Goal: Book appointment/travel/reservation

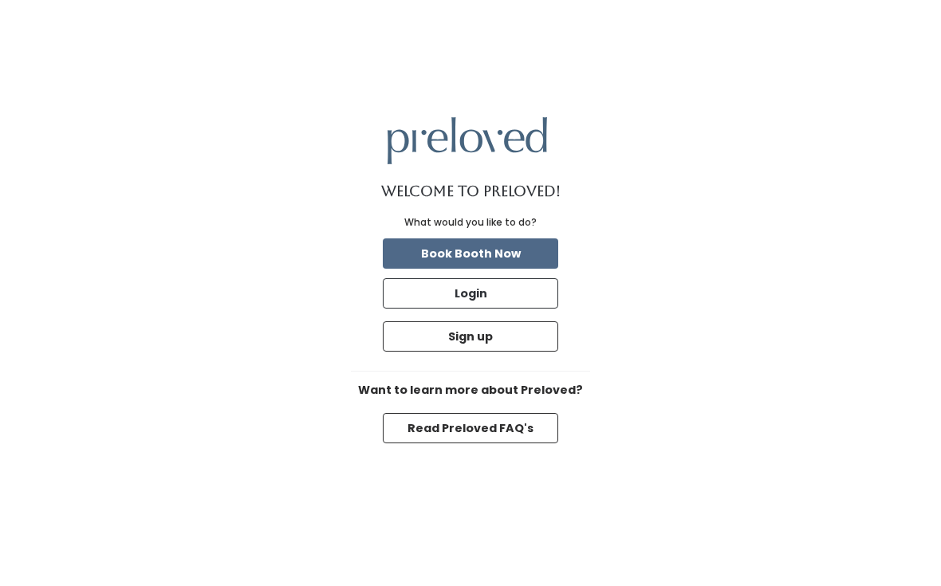
click at [483, 266] on button "Book Booth Now" at bounding box center [470, 254] width 175 height 30
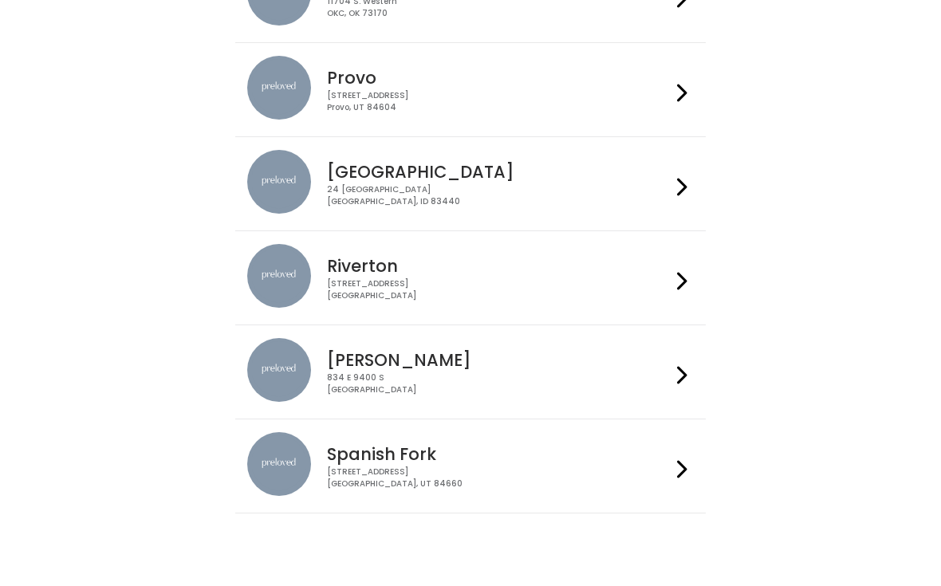
scroll to position [593, 0]
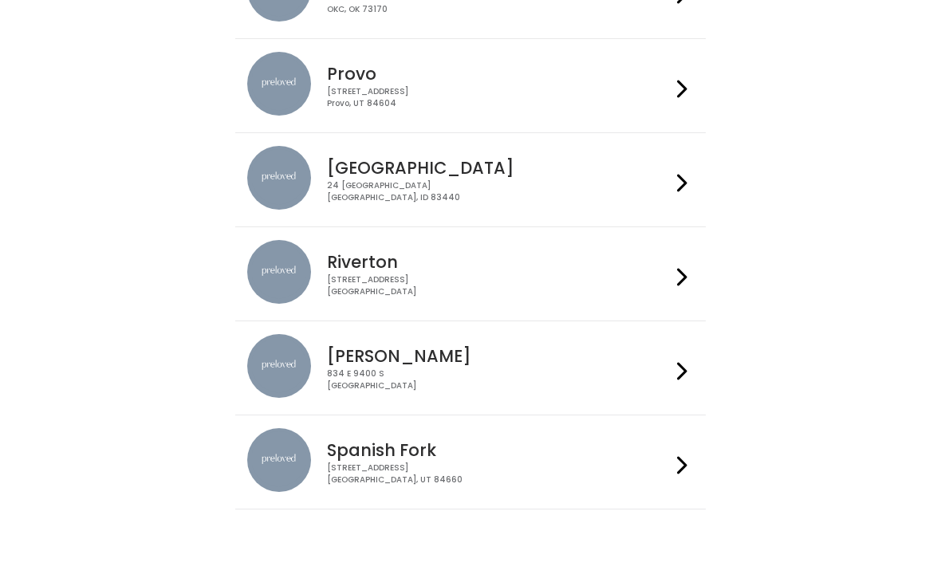
click at [562, 174] on h4 "Rexburg" at bounding box center [498, 168] width 343 height 18
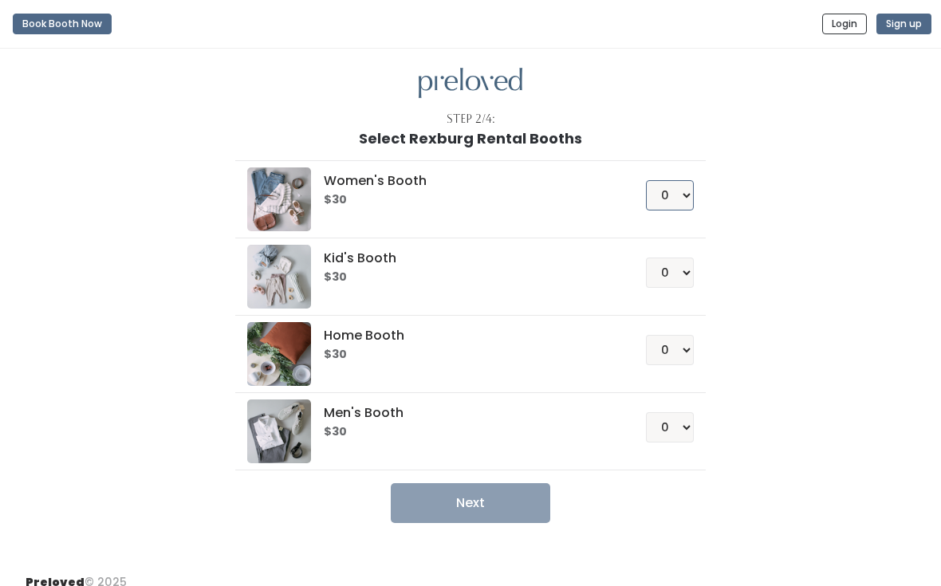
click at [676, 189] on select "0 1 2 3 4" at bounding box center [670, 195] width 48 height 30
select select "1"
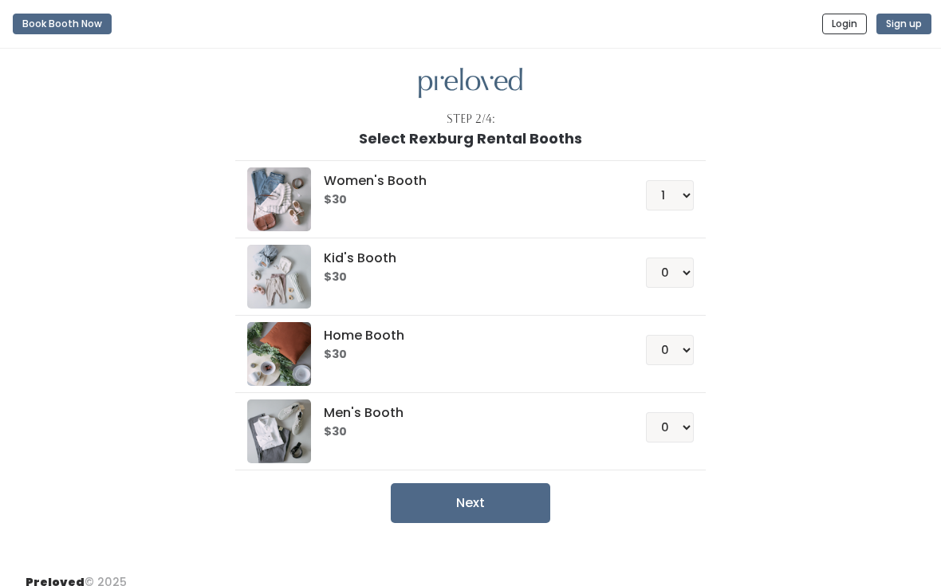
click at [489, 485] on button "Next" at bounding box center [471, 503] width 160 height 40
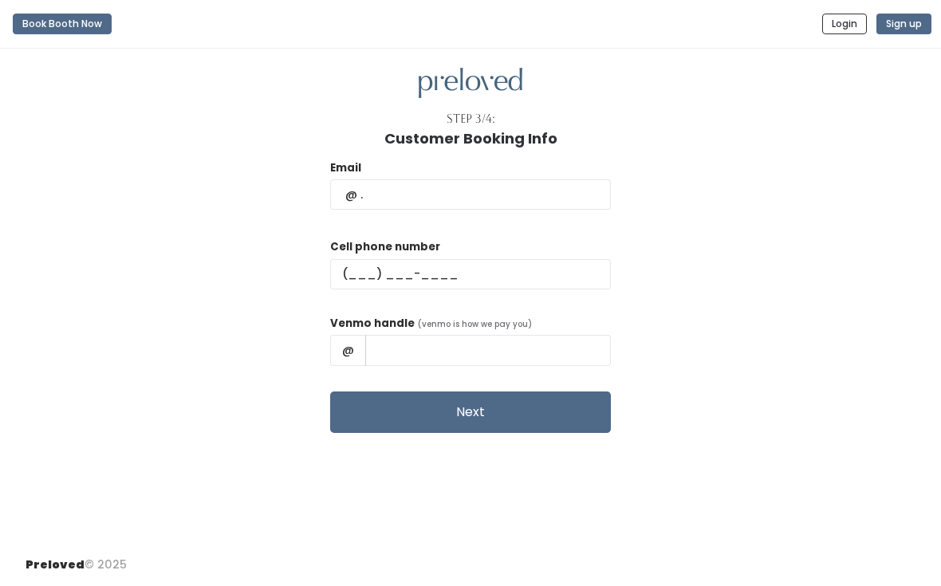
click at [438, 419] on button "Next" at bounding box center [470, 412] width 281 height 41
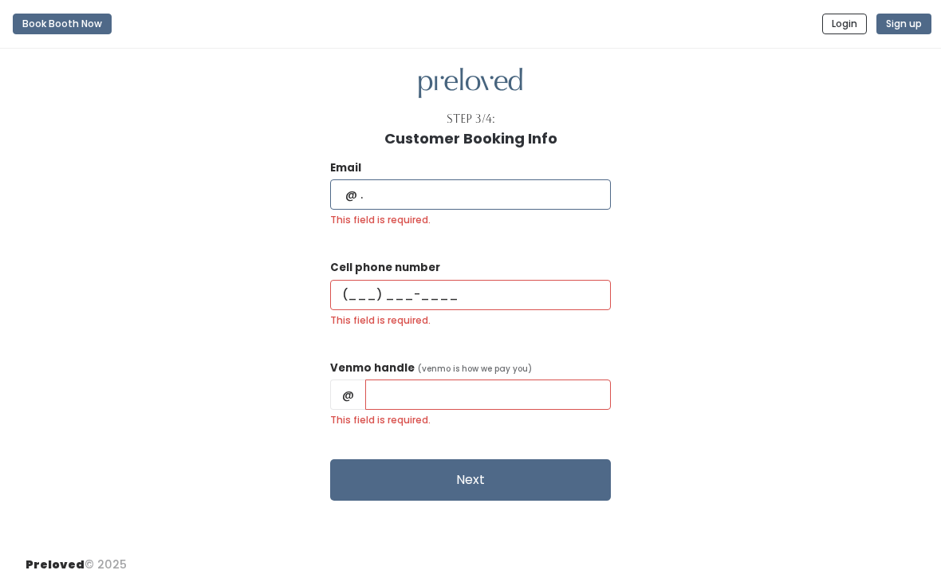
click at [508, 184] on input "This field is required." at bounding box center [470, 194] width 281 height 30
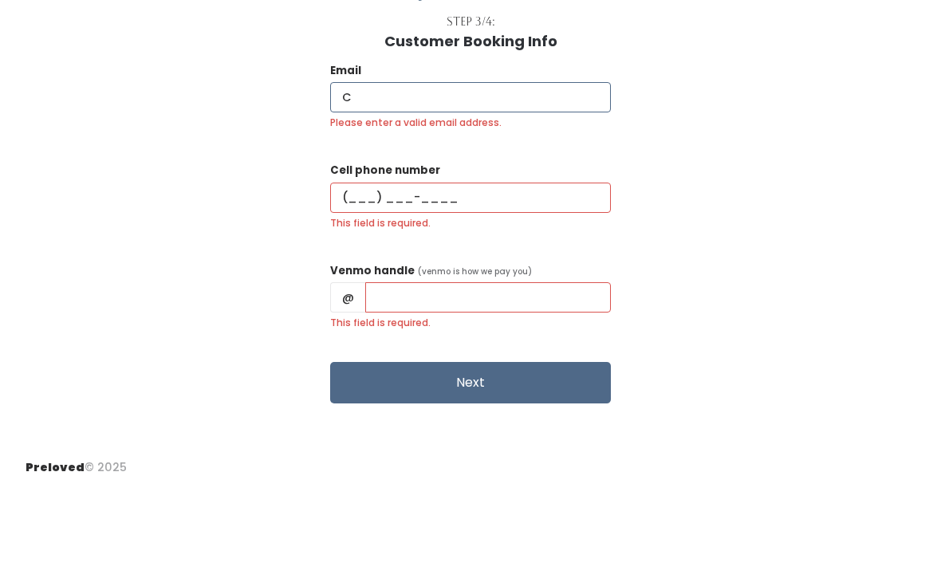
type input "C"
click at [480, 280] on input "This field is required." at bounding box center [470, 295] width 281 height 30
type input "(666) 456-6788"
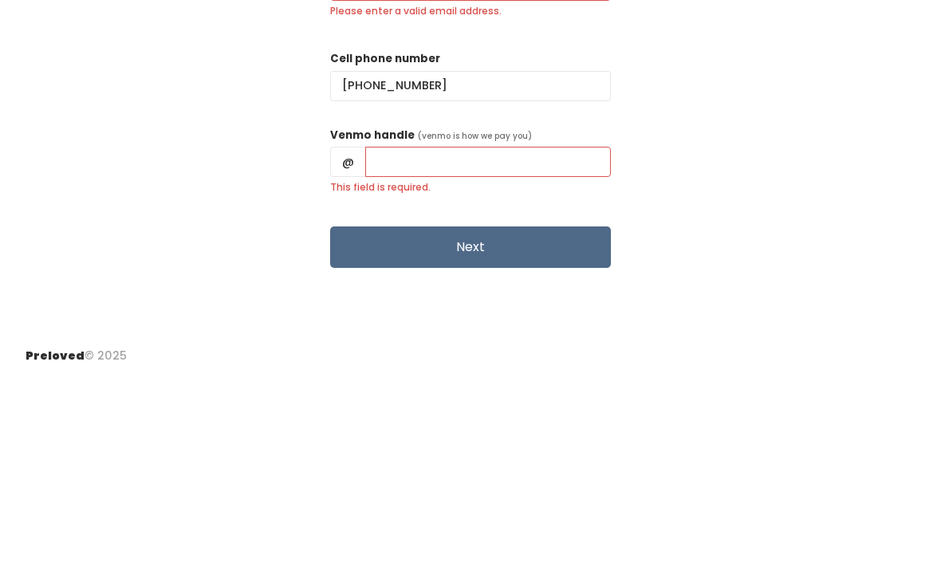
click at [530, 336] on div "Venmo handle (venmo is how we pay you) @ This field is required." at bounding box center [470, 379] width 281 height 87
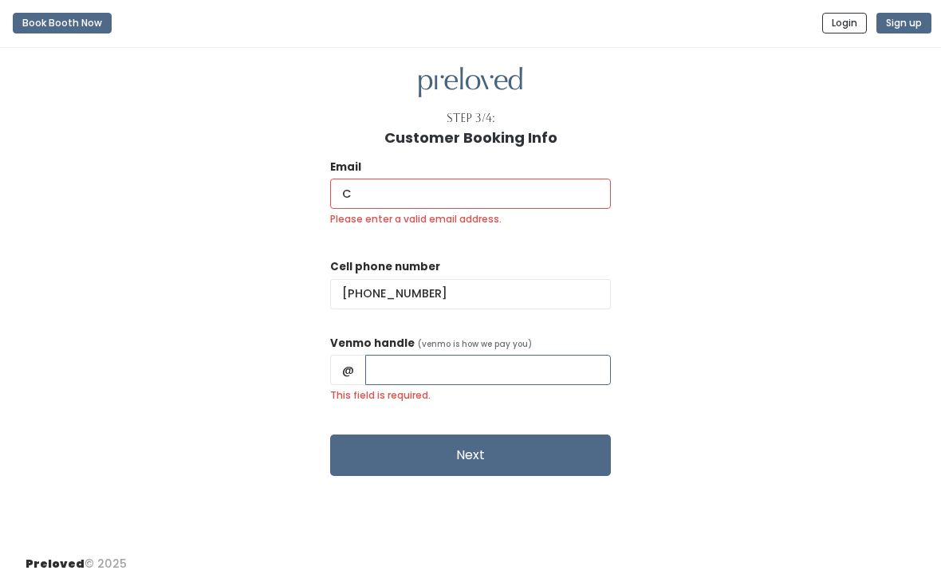
click at [431, 356] on input "This field is required." at bounding box center [488, 371] width 246 height 30
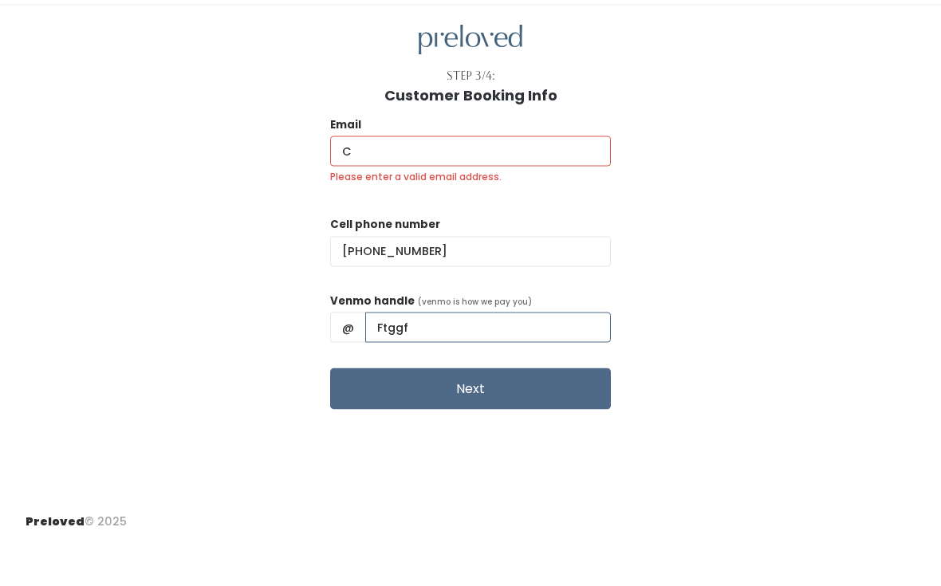
type input "Ftggf"
click at [519, 179] on input "C" at bounding box center [470, 194] width 281 height 30
click at [537, 179] on input "Gtfg.comC" at bounding box center [470, 194] width 281 height 30
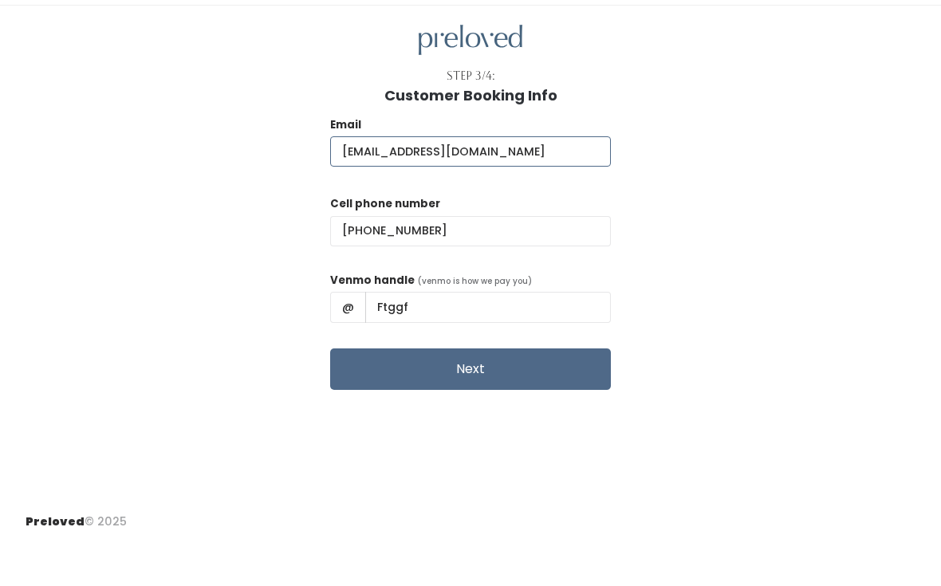
type input "Gtfg@gmail.com"
click at [470, 392] on button "Next" at bounding box center [470, 412] width 281 height 41
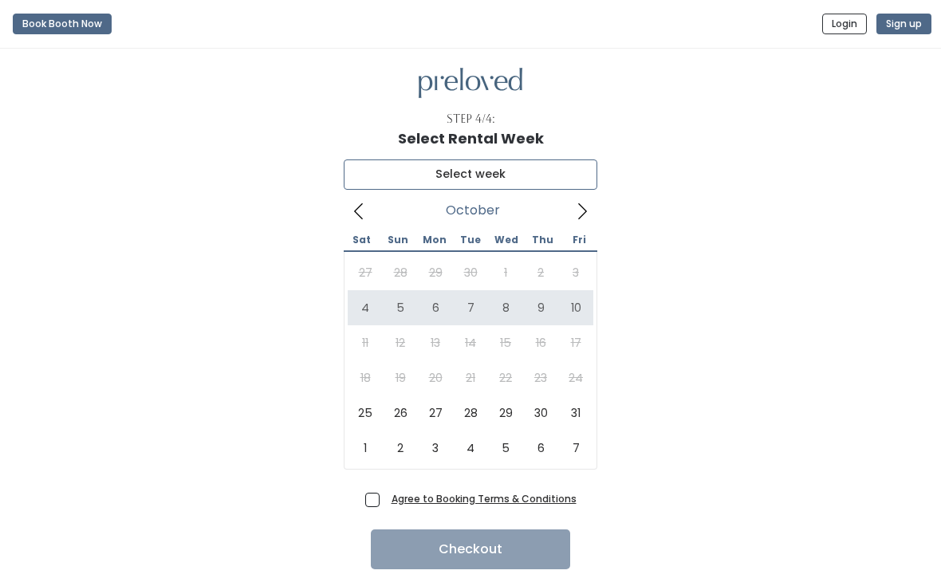
type input "[DATE] to [DATE]"
